Goal: Task Accomplishment & Management: Use online tool/utility

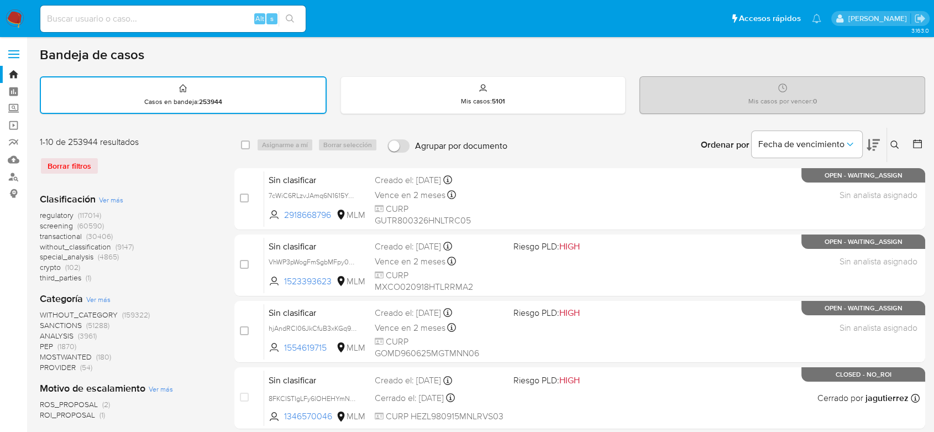
click at [13, 23] on img at bounding box center [15, 18] width 19 height 19
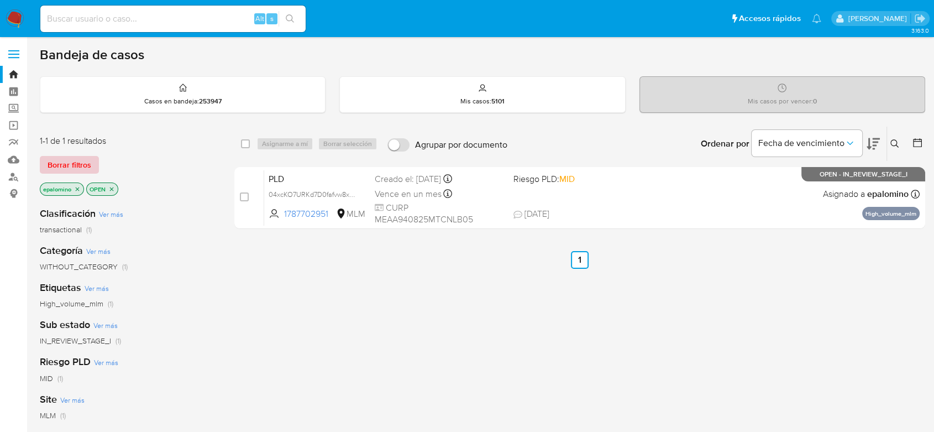
drag, startPoint x: 97, startPoint y: 155, endPoint x: 88, endPoint y: 161, distance: 10.0
click at [95, 156] on button "Borrar filtros" at bounding box center [69, 165] width 59 height 18
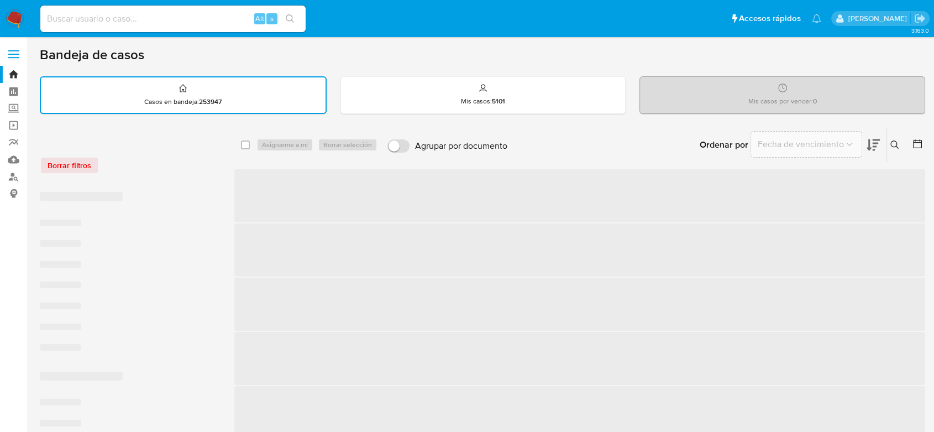
click at [88, 161] on div "Borrar filtros" at bounding box center [128, 165] width 177 height 18
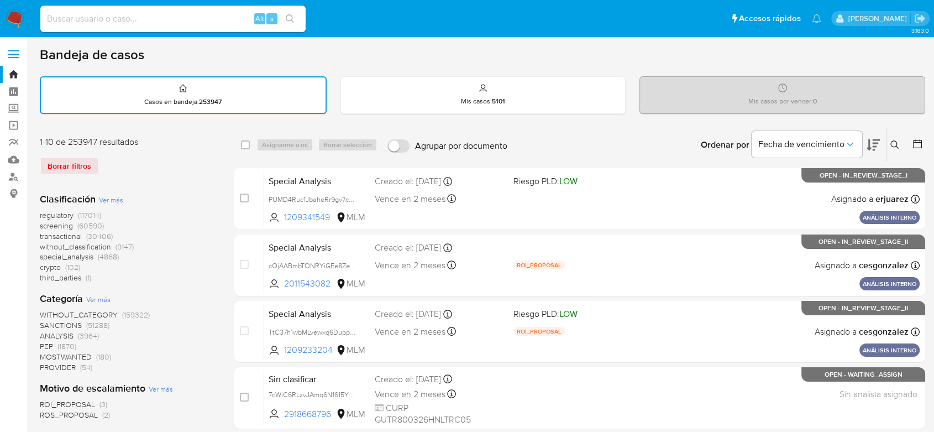
click at [16, 17] on img at bounding box center [15, 18] width 19 height 19
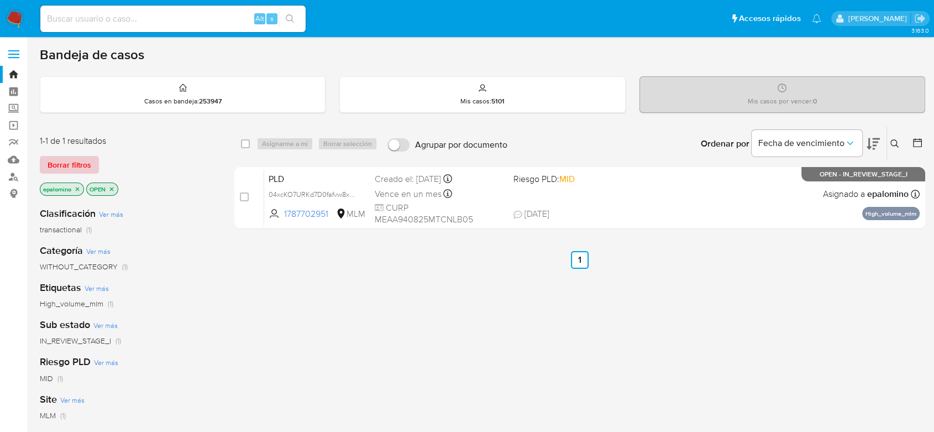
click at [81, 165] on span "Borrar filtros" at bounding box center [70, 164] width 44 height 15
